Goal: Task Accomplishment & Management: Use online tool/utility

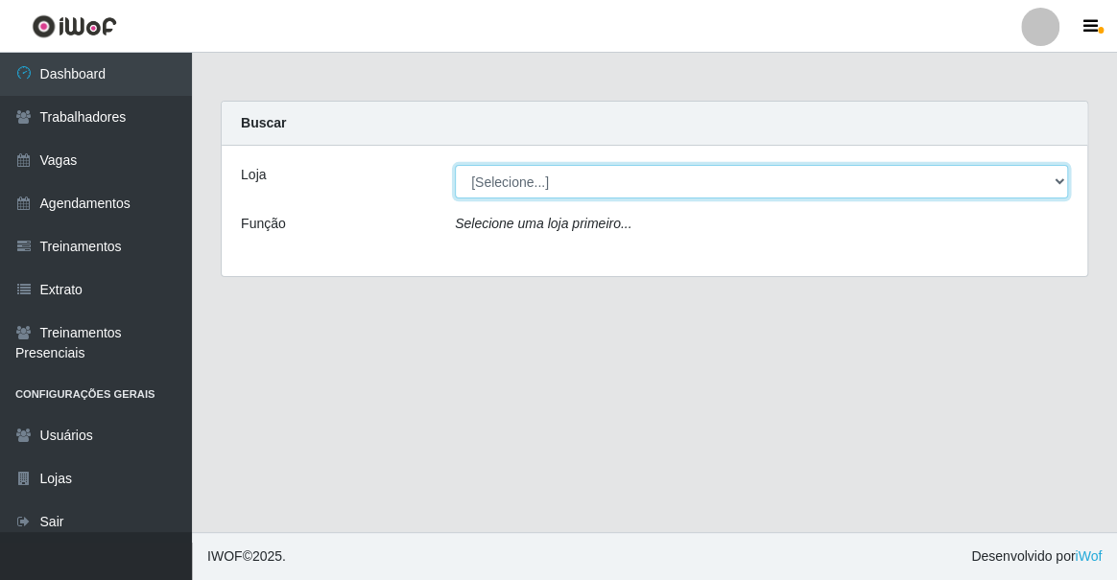
click at [637, 179] on select "[Selecione...] Famiglia [PERSON_NAME] - Ristorante [PERSON_NAME]" at bounding box center [761, 182] width 613 height 34
select select "267"
click at [455, 165] on select "[Selecione...] Famiglia [PERSON_NAME] - Ristorante [PERSON_NAME]" at bounding box center [761, 182] width 613 height 34
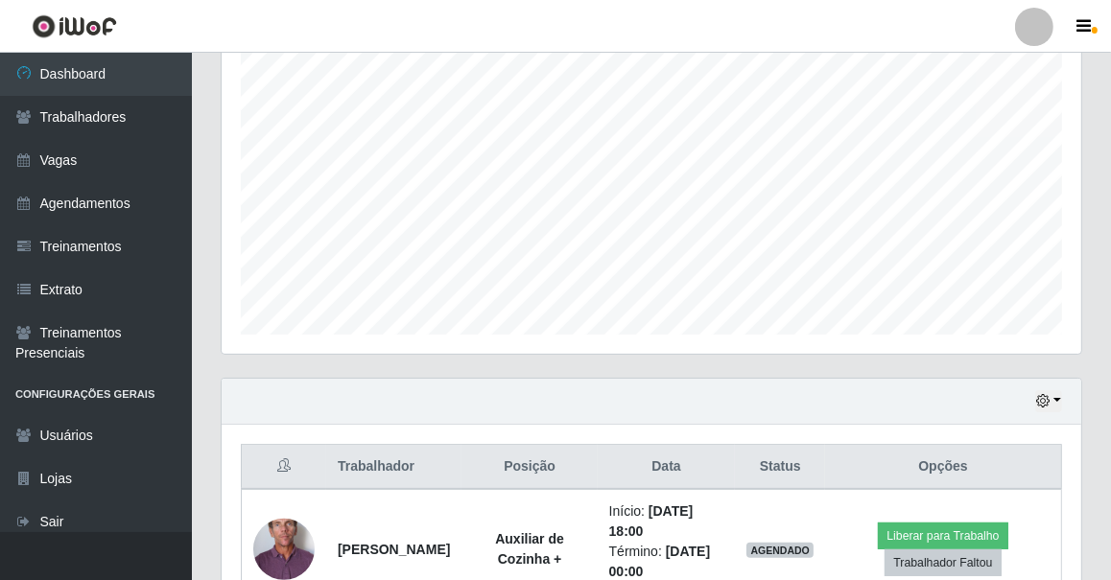
scroll to position [470, 0]
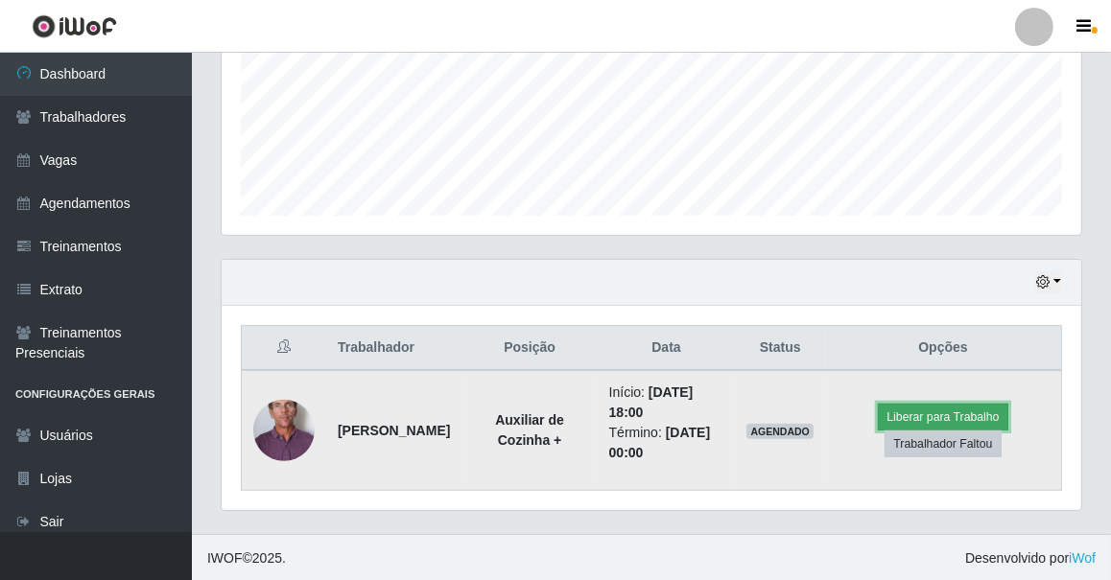
click at [916, 410] on button "Liberar para Trabalho" at bounding box center [943, 417] width 130 height 27
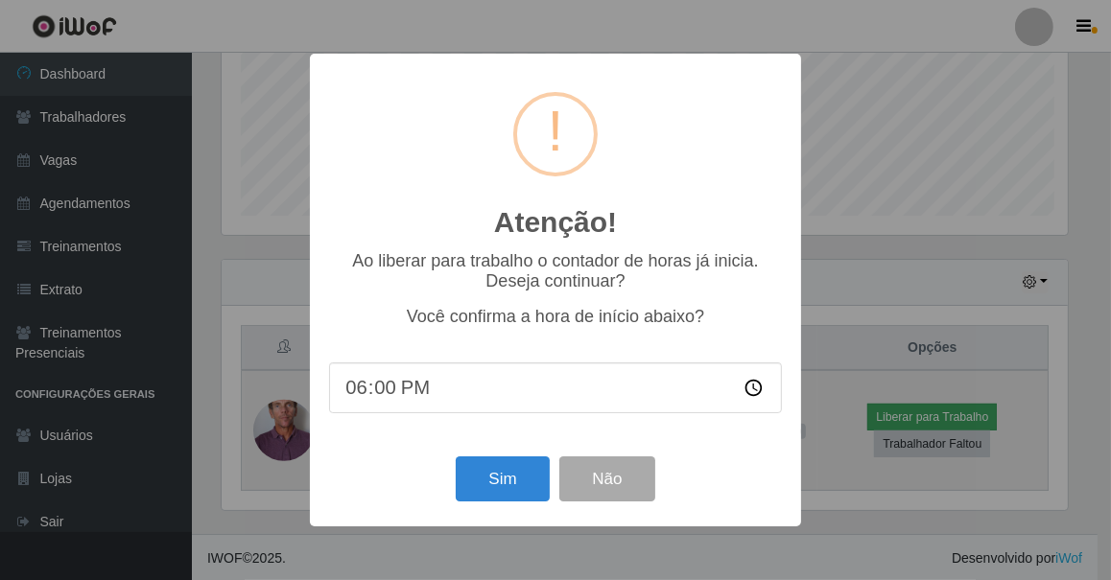
scroll to position [398, 851]
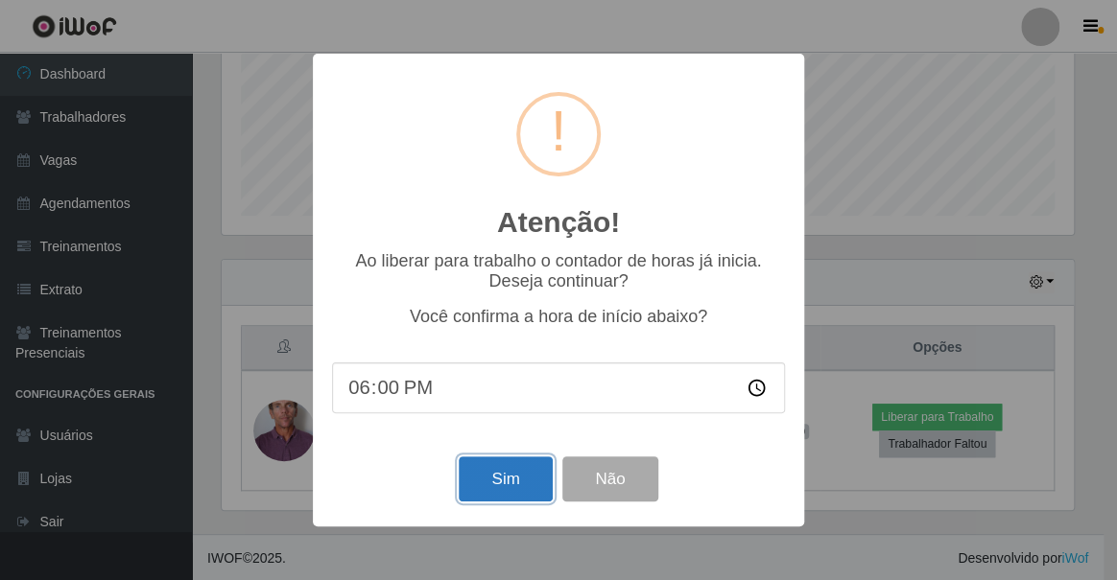
click at [483, 486] on button "Sim" at bounding box center [505, 479] width 93 height 45
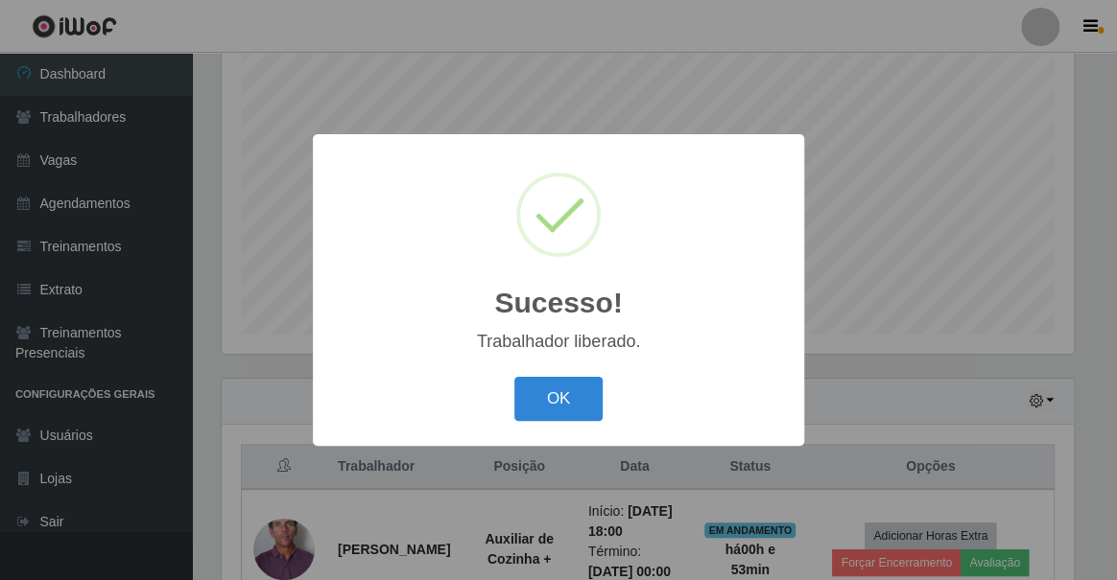
click at [529, 332] on div "Trabalhador liberado." at bounding box center [558, 342] width 453 height 20
click at [534, 390] on button "OK" at bounding box center [558, 399] width 89 height 45
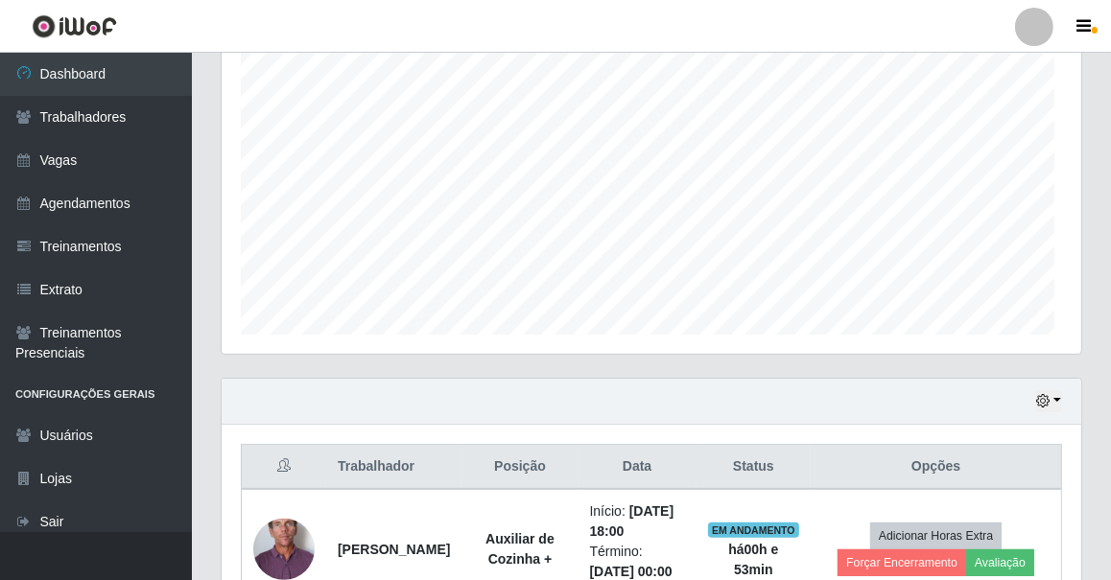
scroll to position [398, 860]
